Goal: Information Seeking & Learning: Learn about a topic

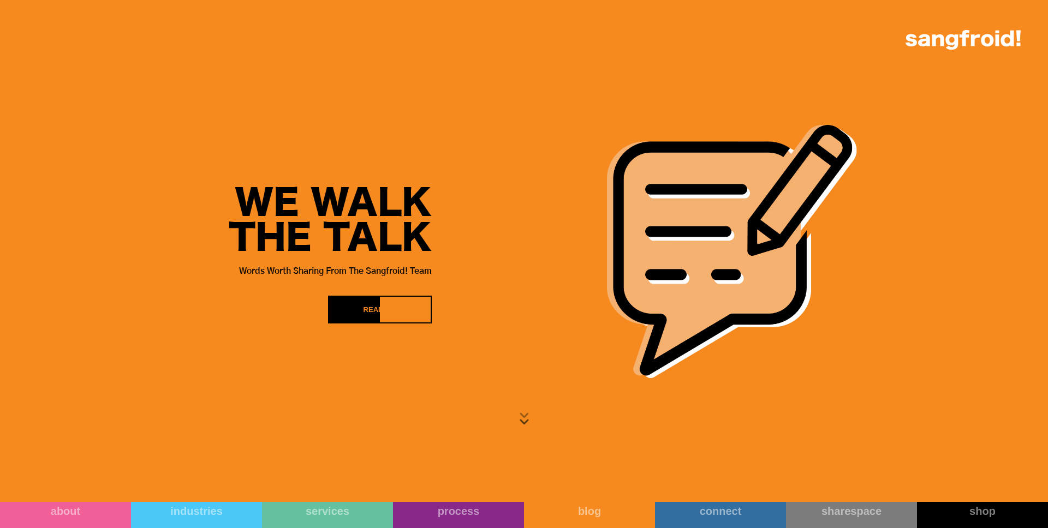
click at [962, 41] on img at bounding box center [963, 40] width 115 height 20
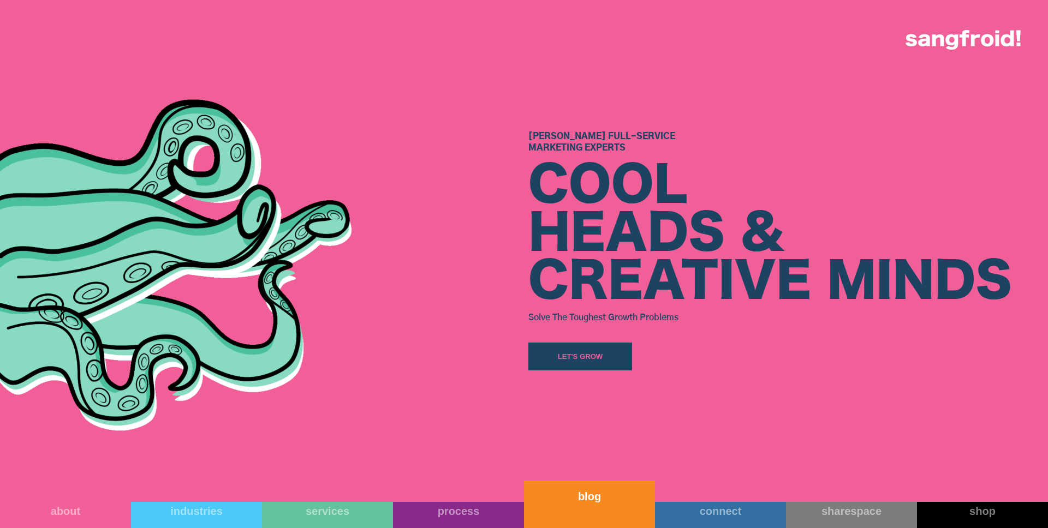
click at [610, 502] on div "blog" at bounding box center [589, 496] width 131 height 13
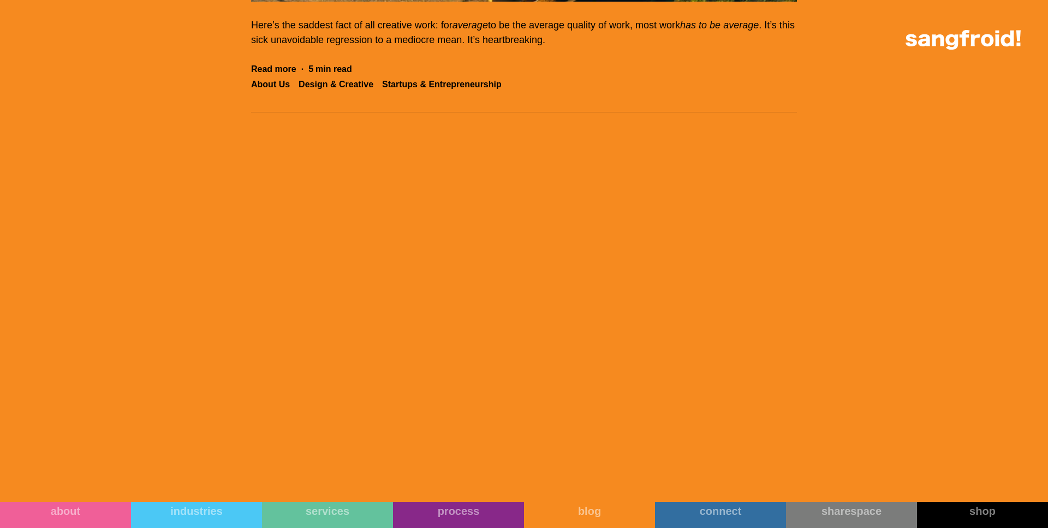
scroll to position [40363, 0]
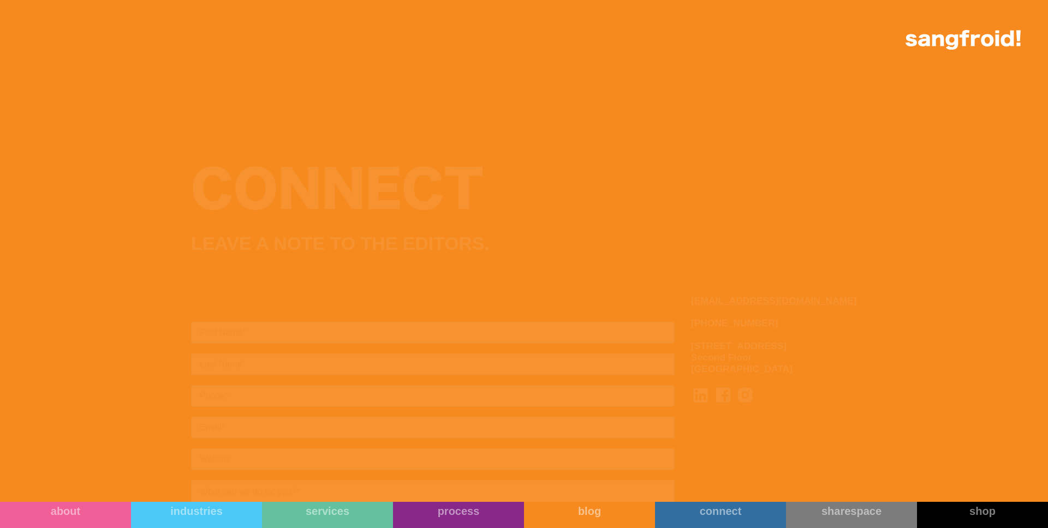
scroll to position [40569, 0]
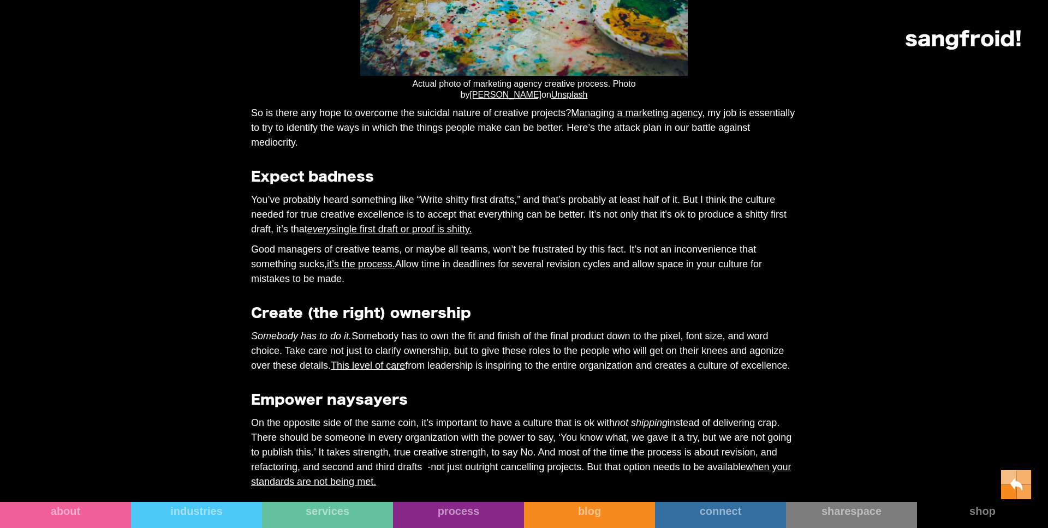
scroll to position [1359, 0]
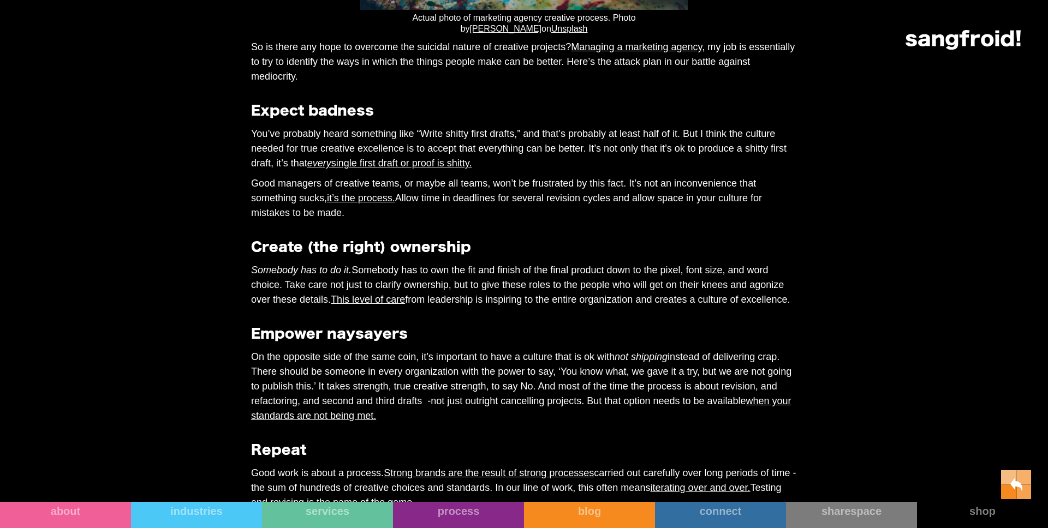
click at [472, 169] on link "every single first draft or proof is shitty." at bounding box center [389, 163] width 165 height 11
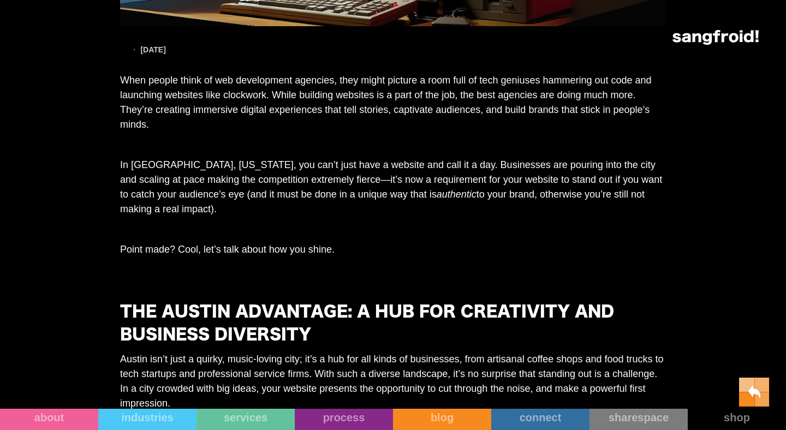
scroll to position [54, 0]
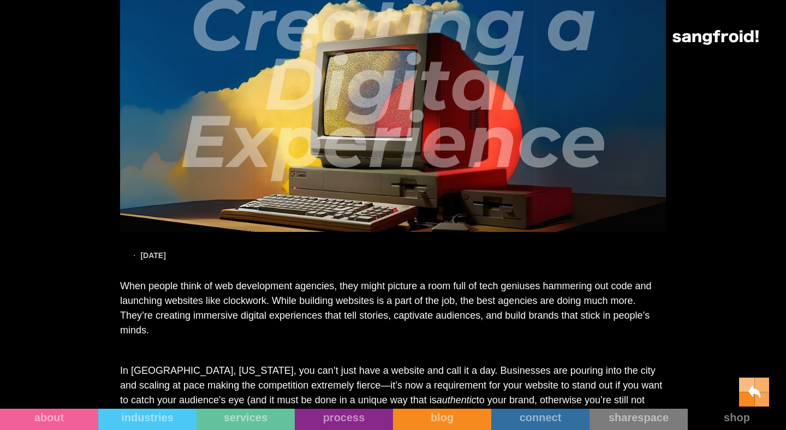
scroll to position [0, 0]
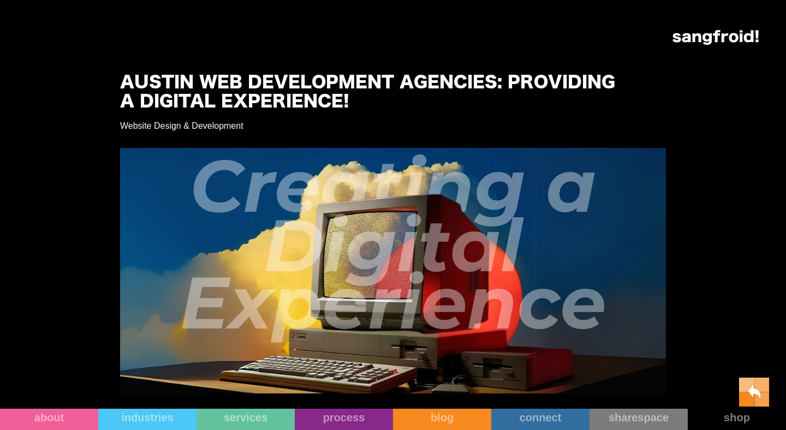
click at [123, 84] on h1 "Austin Web Development Agencies: Providing A Digital Experience!" at bounding box center [376, 93] width 513 height 38
click at [160, 62] on div "Austin Web Development Agencies: Providing A Digital Experience!" at bounding box center [393, 75] width 546 height 91
click at [135, 85] on h1 "Austin Web Development Agencies: Providing A Digital Experience!" at bounding box center [376, 93] width 513 height 38
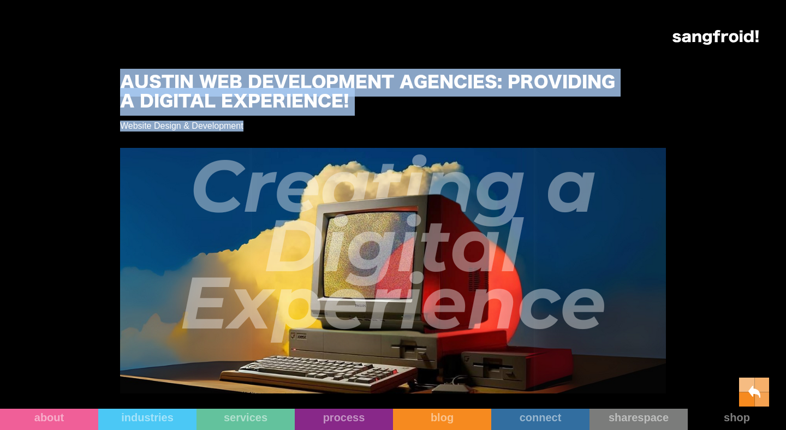
drag, startPoint x: 125, startPoint y: 82, endPoint x: 409, endPoint y: 122, distance: 286.7
click at [409, 122] on div "Website Design & Development" at bounding box center [393, 126] width 546 height 11
drag, startPoint x: 117, startPoint y: 87, endPoint x: 424, endPoint y: 98, distance: 307.0
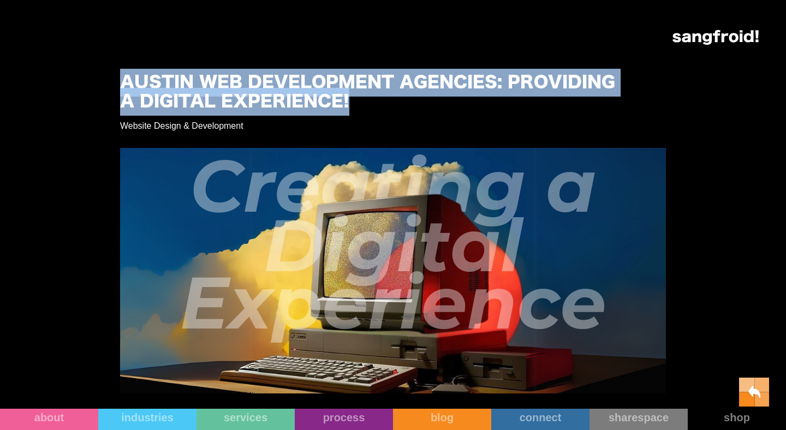
copy h1 "Austin Web Development Agencies: Providing A Digital Experience!"
